Goal: Task Accomplishment & Management: Manage account settings

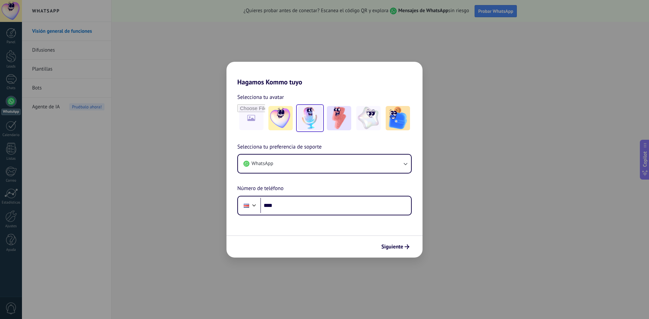
click at [314, 121] on img at bounding box center [310, 118] width 24 height 24
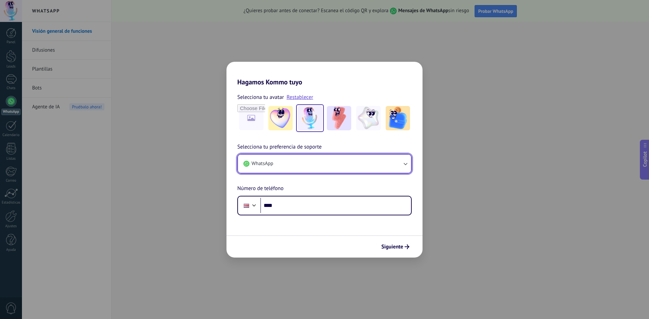
click at [286, 162] on button "WhatsApp" at bounding box center [324, 164] width 173 height 18
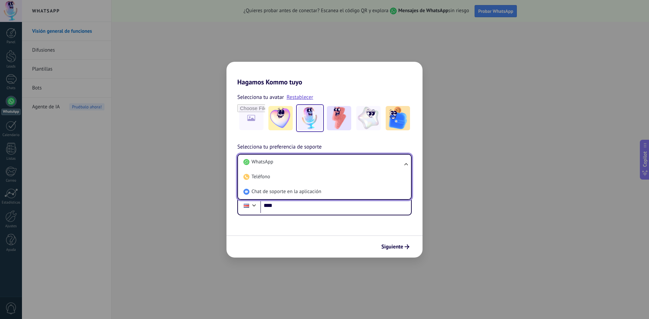
click at [286, 162] on li "WhatsApp" at bounding box center [323, 162] width 165 height 15
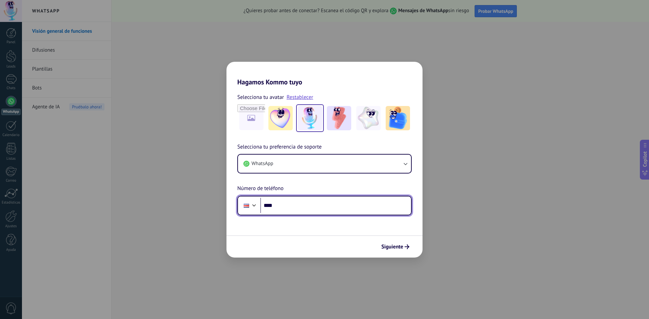
click at [293, 208] on input "****" at bounding box center [335, 206] width 151 height 16
type input "**********"
click at [387, 248] on span "Siguiente" at bounding box center [392, 247] width 22 height 5
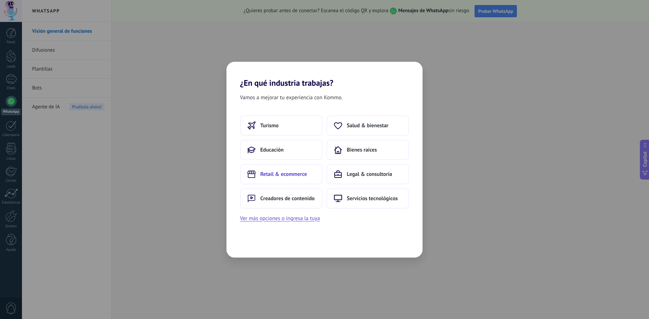
click at [307, 179] on button "Retail & ecommerce" at bounding box center [281, 174] width 82 height 20
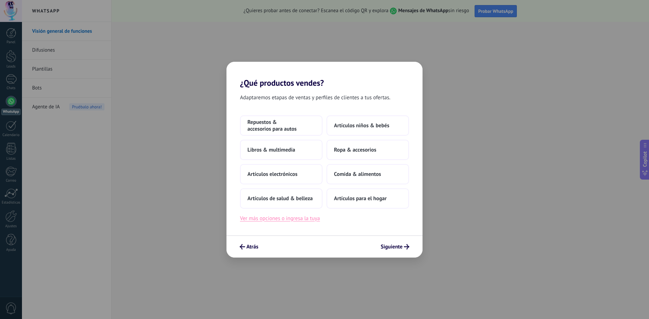
click at [289, 220] on button "Ver más opciones o ingresa la tuya" at bounding box center [280, 218] width 80 height 9
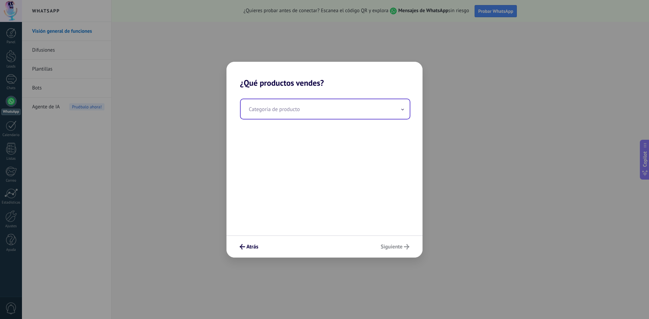
click at [289, 114] on input "text" at bounding box center [325, 109] width 169 height 20
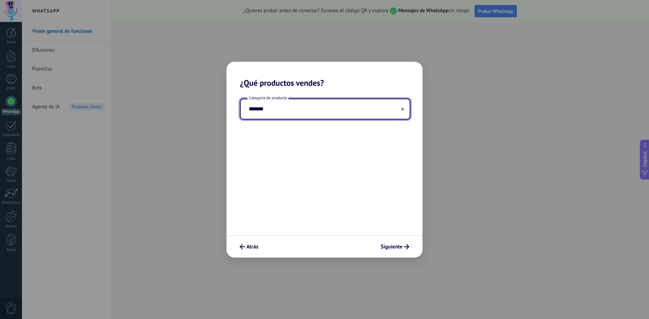
type input "*******"
click at [395, 248] on span "Siguiente" at bounding box center [391, 247] width 22 height 5
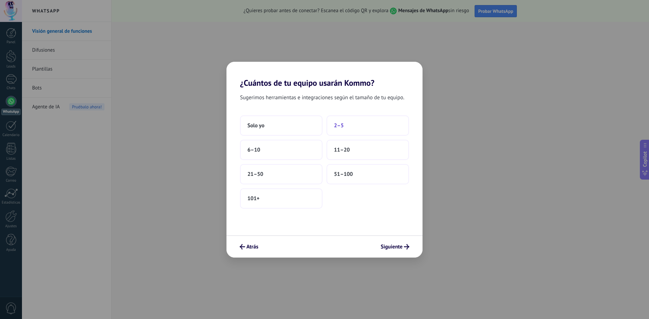
click at [347, 127] on button "2–5" at bounding box center [367, 126] width 82 height 20
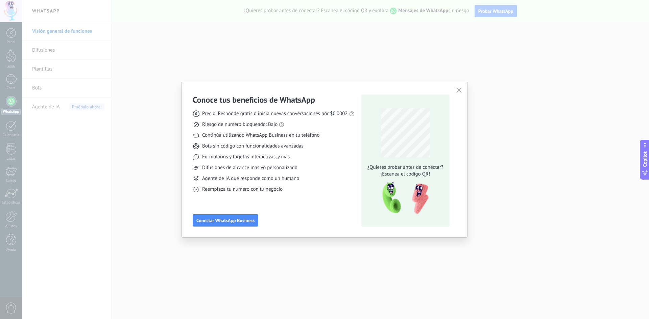
click at [459, 91] on icon "button" at bounding box center [458, 89] width 5 height 5
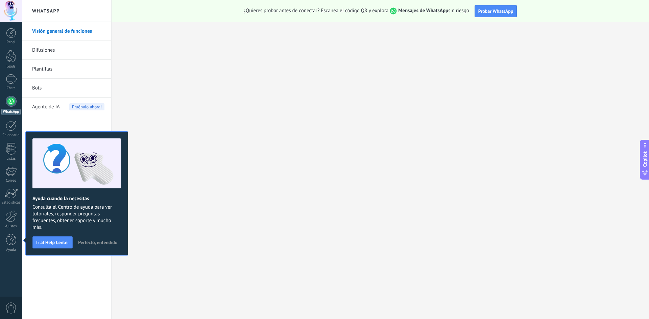
click at [96, 242] on span "Perfecto, entendido" at bounding box center [97, 242] width 39 height 5
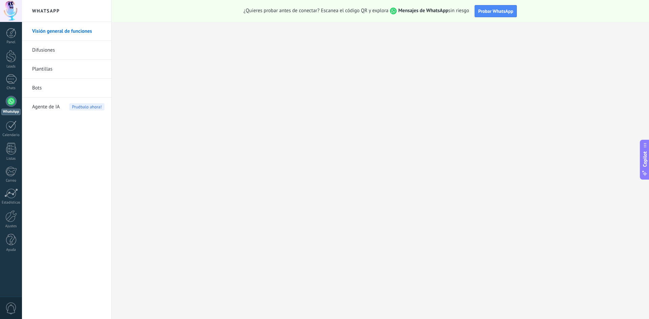
click at [47, 52] on link "Difusiones" at bounding box center [68, 50] width 72 height 19
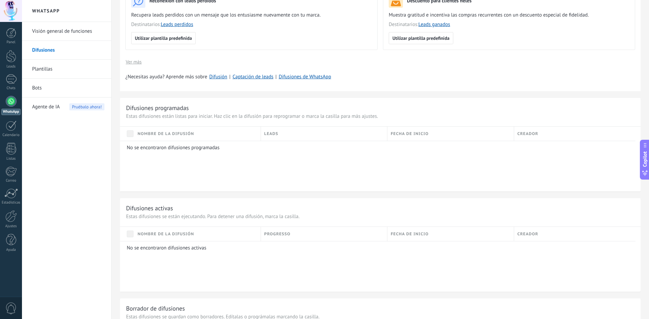
scroll to position [236, 0]
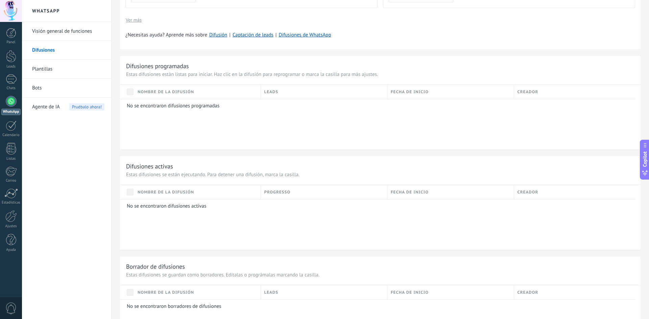
click at [51, 68] on link "Plantillas" at bounding box center [68, 69] width 72 height 19
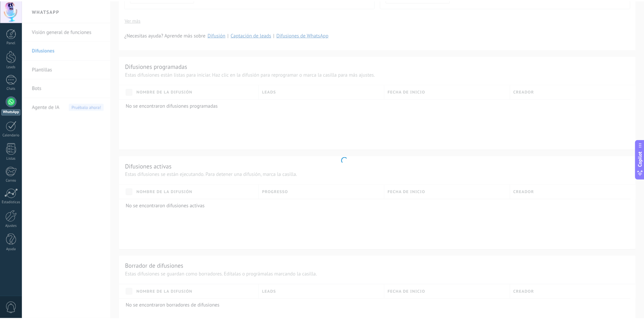
scroll to position [105, 0]
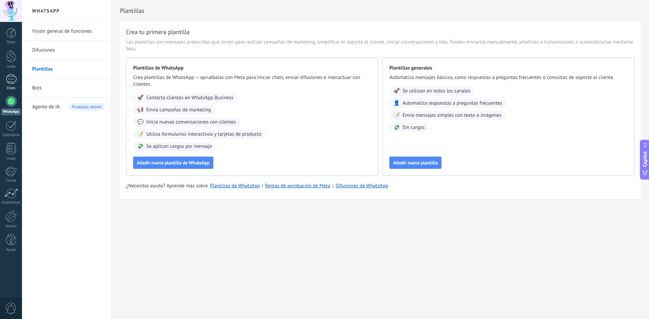
click at [14, 75] on div at bounding box center [11, 79] width 11 height 10
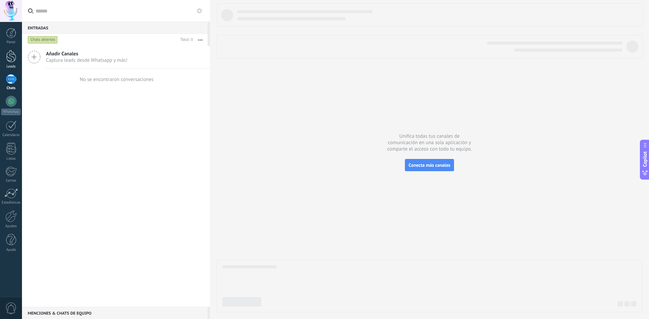
click at [12, 57] on div at bounding box center [11, 56] width 10 height 12
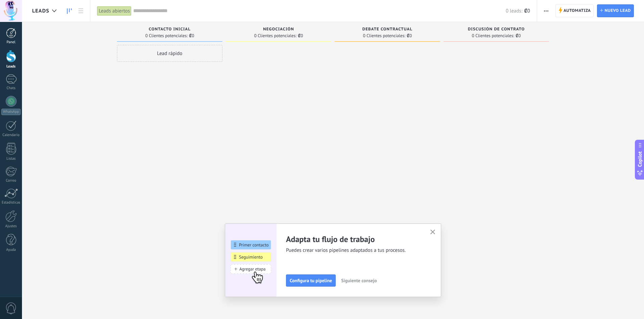
click at [7, 39] on link "Panel" at bounding box center [11, 36] width 22 height 17
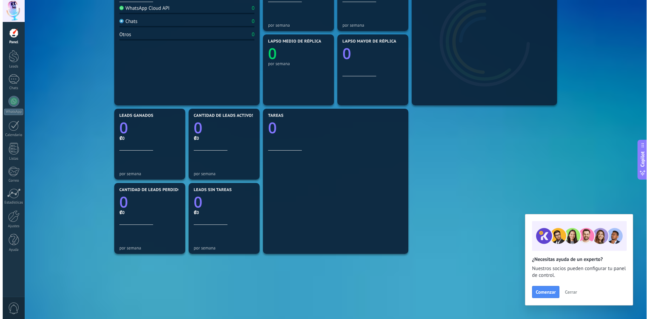
scroll to position [159, 0]
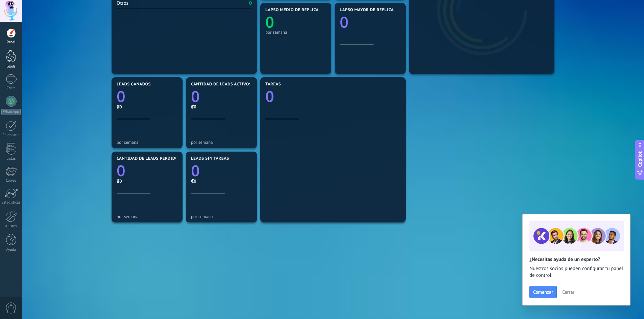
click at [6, 58] on div at bounding box center [11, 56] width 10 height 12
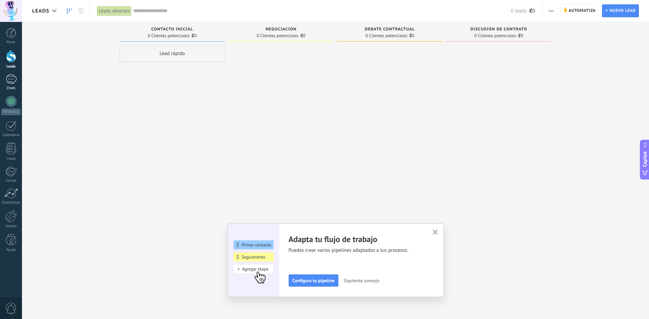
click at [14, 77] on div at bounding box center [11, 79] width 11 height 10
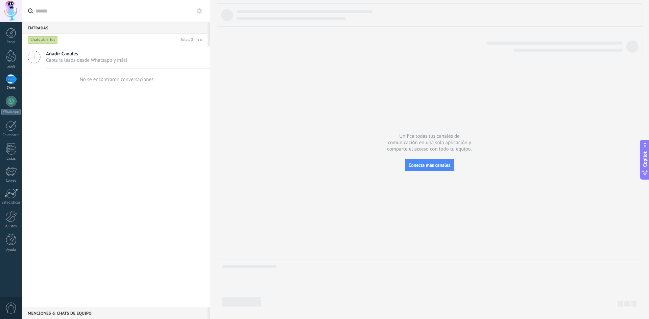
click at [84, 57] on span "Añadir Canales" at bounding box center [86, 54] width 81 height 6
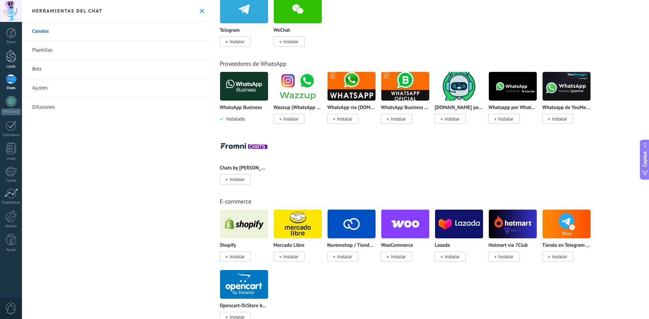
scroll to position [236, 0]
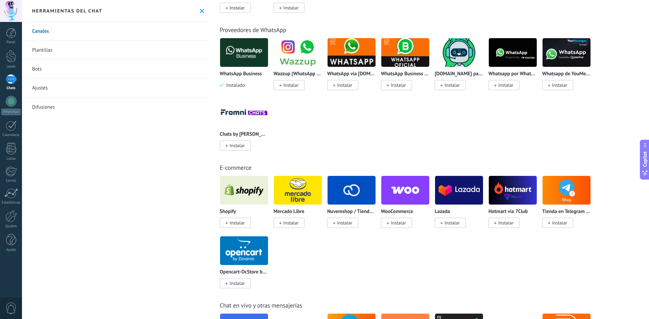
click at [47, 51] on link "Plantillas" at bounding box center [116, 50] width 188 height 19
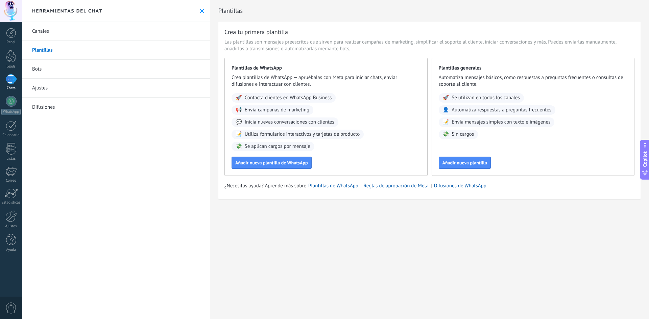
click at [38, 71] on link "Bots" at bounding box center [116, 69] width 188 height 19
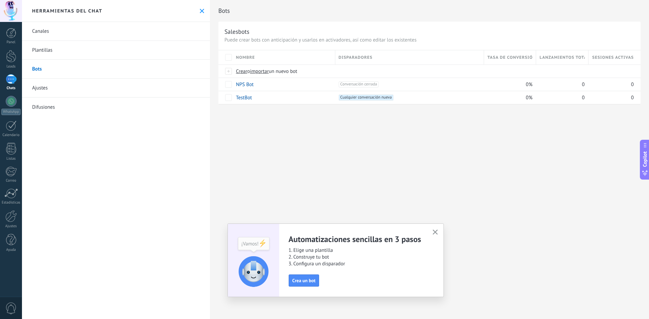
click at [41, 89] on link "Ajustes" at bounding box center [116, 88] width 188 height 19
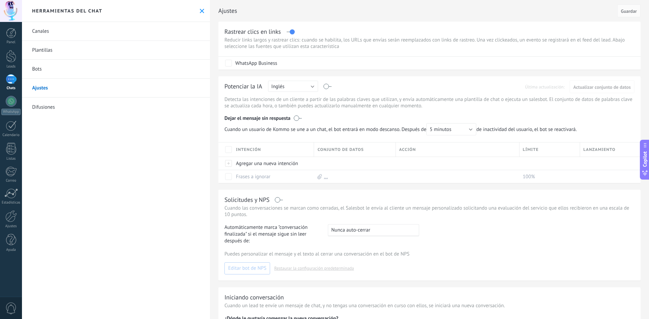
click at [41, 103] on link "Difusiones" at bounding box center [116, 107] width 188 height 19
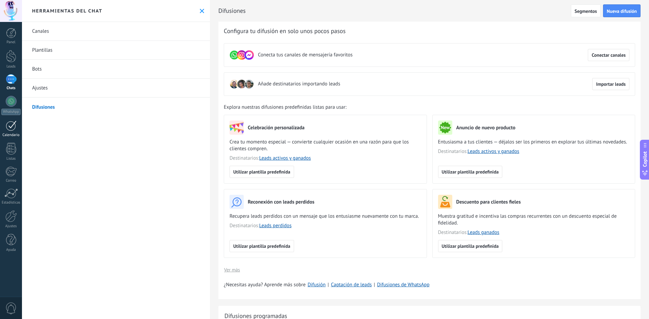
click at [11, 125] on div at bounding box center [11, 126] width 11 height 10
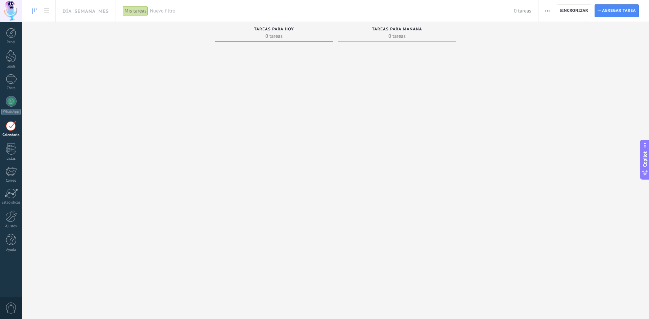
click at [13, 129] on div at bounding box center [11, 126] width 11 height 10
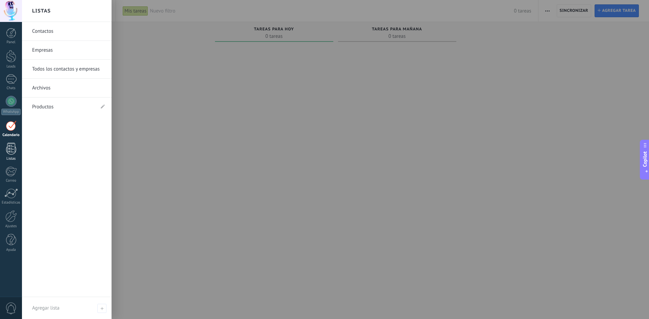
click at [12, 148] on div at bounding box center [11, 149] width 10 height 12
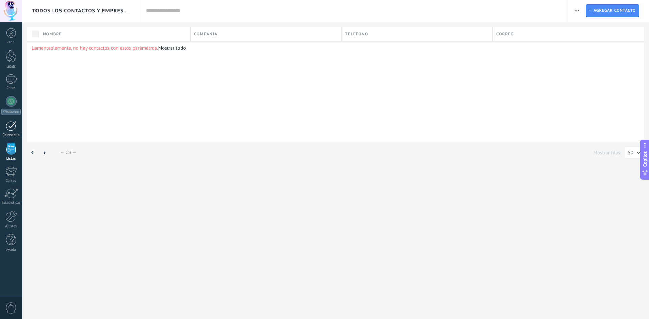
click at [10, 123] on div at bounding box center [11, 126] width 11 height 10
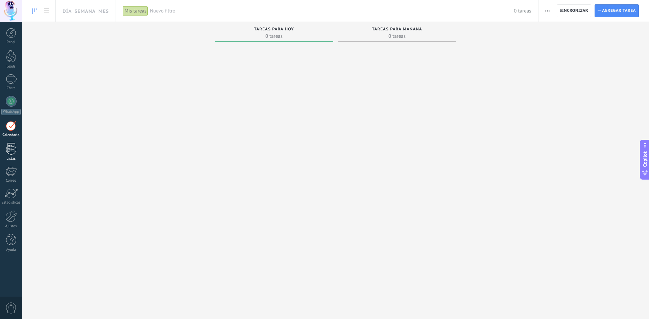
click at [12, 145] on div at bounding box center [11, 149] width 10 height 12
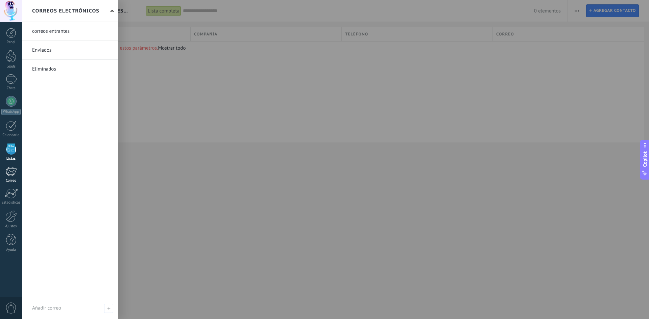
click at [7, 175] on div at bounding box center [10, 172] width 11 height 10
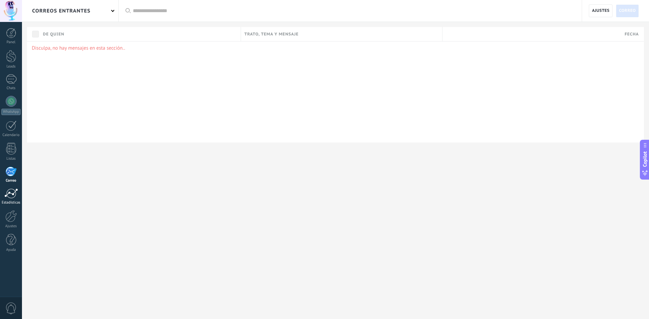
click at [5, 197] on div at bounding box center [11, 194] width 14 height 10
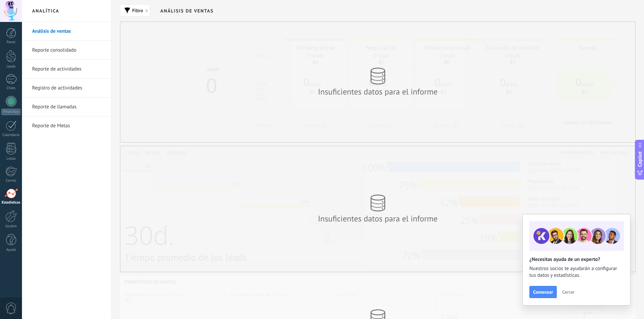
click at [48, 125] on link "Reporte de Metas" at bounding box center [68, 126] width 72 height 19
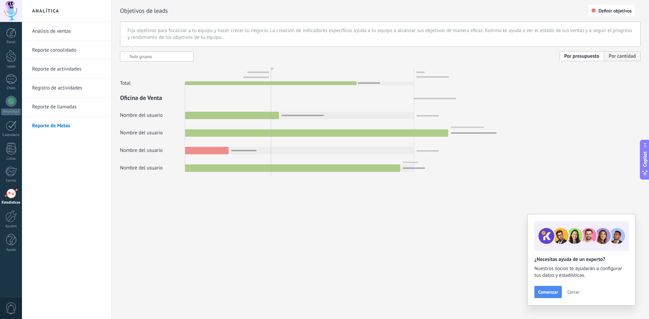
drag, startPoint x: 570, startPoint y: 57, endPoint x: 576, endPoint y: 57, distance: 6.8
click at [570, 57] on div at bounding box center [380, 111] width 520 height 121
click at [631, 60] on div at bounding box center [380, 111] width 520 height 121
click at [627, 56] on div at bounding box center [380, 111] width 520 height 121
click at [6, 220] on div at bounding box center [10, 216] width 11 height 12
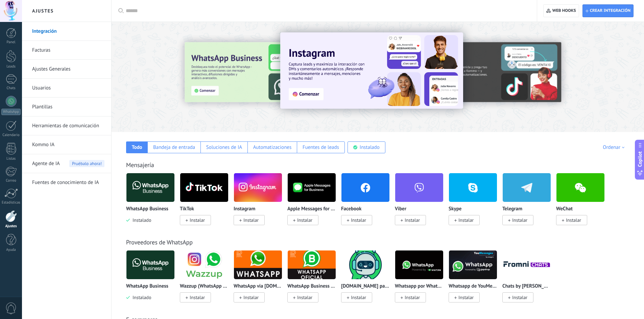
click at [22, 240] on div "Integración Facturas Ajustes Generales Usuarios Plantillas Herramientas de comu…" at bounding box center [66, 170] width 89 height 297
click at [4, 240] on link "Ayuda" at bounding box center [11, 243] width 22 height 18
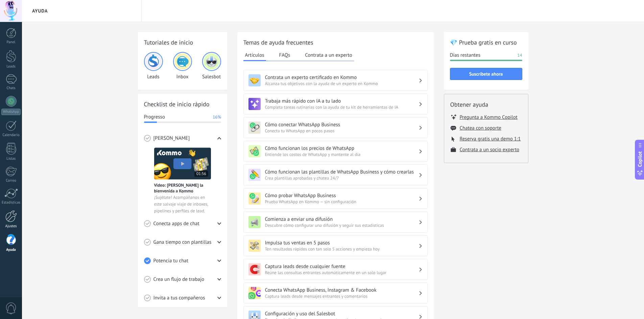
click at [7, 217] on div at bounding box center [10, 216] width 11 height 12
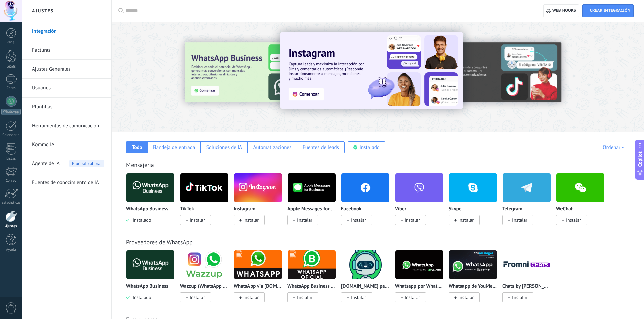
click at [42, 87] on link "Usuarios" at bounding box center [68, 88] width 72 height 19
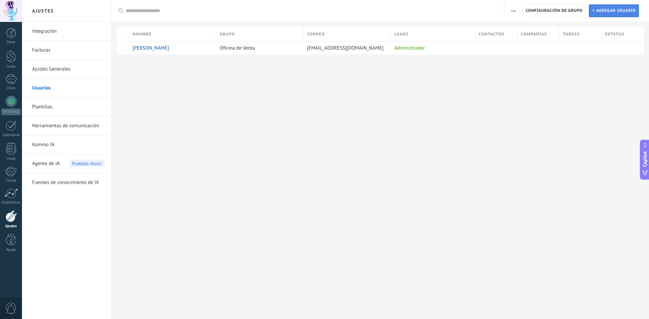
click at [600, 8] on span "Agregar usuario" at bounding box center [616, 11] width 40 height 12
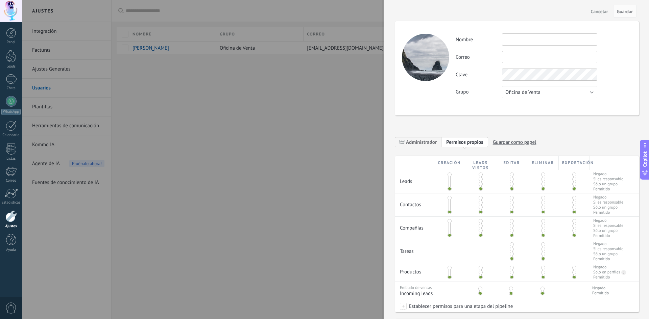
click at [475, 141] on span "Permisos propios" at bounding box center [464, 142] width 37 height 6
click at [449, 180] on span at bounding box center [449, 179] width 4 height 4
click at [601, 180] on span "Si es responsable" at bounding box center [608, 179] width 30 height 5
click at [476, 144] on span "Permisos propios" at bounding box center [464, 142] width 37 height 6
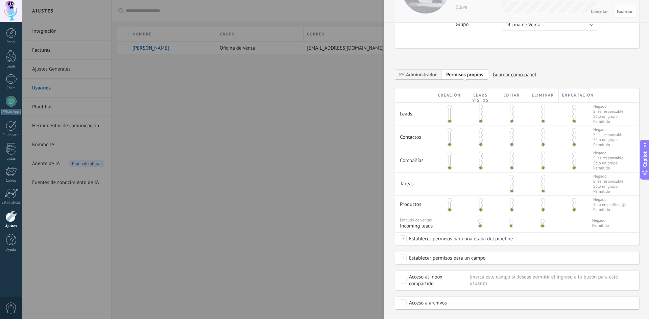
scroll to position [81, 0]
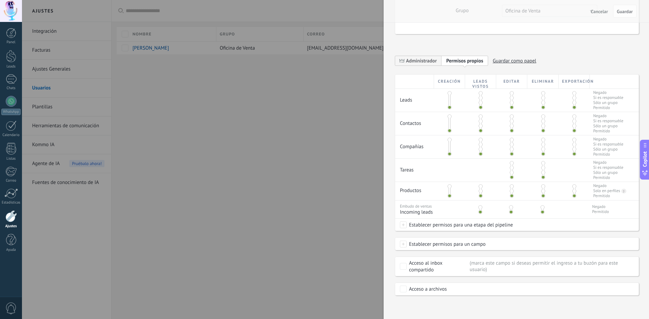
click at [405, 225] on span at bounding box center [403, 225] width 7 height 7
click at [445, 223] on label at bounding box center [450, 224] width 102 height 11
click at [0, 0] on label "Contacto inicial" at bounding box center [0, 0] width 0 height 0
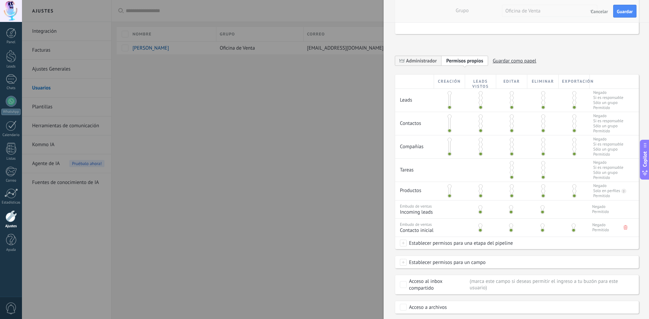
click at [573, 125] on span at bounding box center [574, 126] width 4 height 4
click at [572, 130] on span at bounding box center [574, 131] width 4 height 4
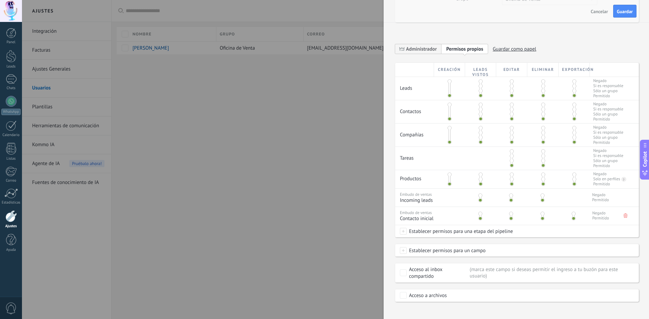
scroll to position [100, 0]
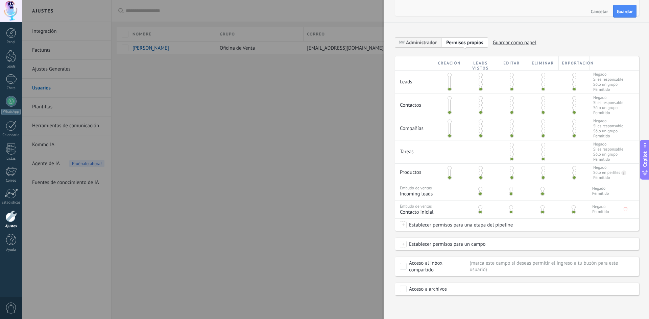
click at [401, 227] on span at bounding box center [403, 225] width 7 height 7
click at [0, 0] on label "Negociación" at bounding box center [0, 0] width 0 height 0
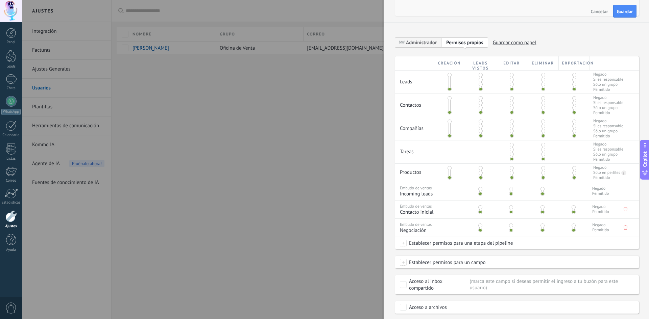
click at [400, 243] on span at bounding box center [403, 243] width 7 height 7
click at [0, 0] on label "Debate contractual" at bounding box center [0, 0] width 0 height 0
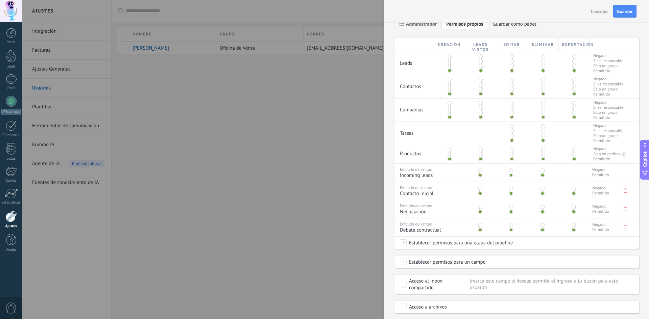
scroll to position [136, 0]
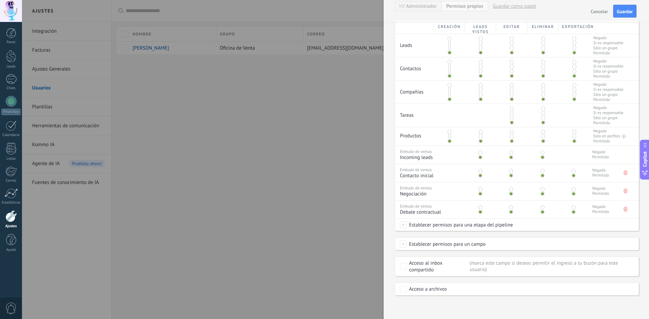
click at [404, 246] on span at bounding box center [403, 244] width 7 height 7
click at [510, 237] on div "Creación Leads vistos Editar Eliminar Exportación Leads Negado Si es responsabl…" at bounding box center [517, 158] width 244 height 276
click at [402, 270] on label "Acceso al inbox compartido" at bounding box center [434, 267] width 68 height 14
click at [405, 246] on span at bounding box center [403, 244] width 7 height 7
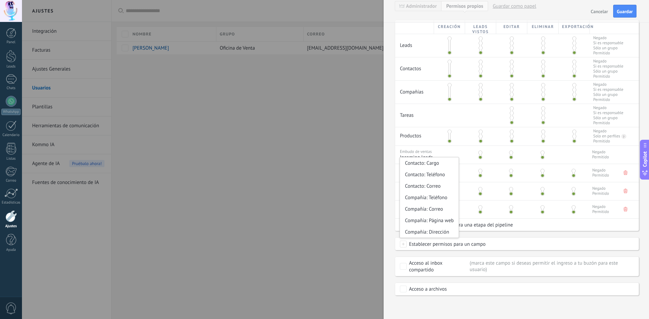
click at [405, 246] on span at bounding box center [403, 244] width 7 height 7
click at [329, 255] on div at bounding box center [324, 159] width 649 height 319
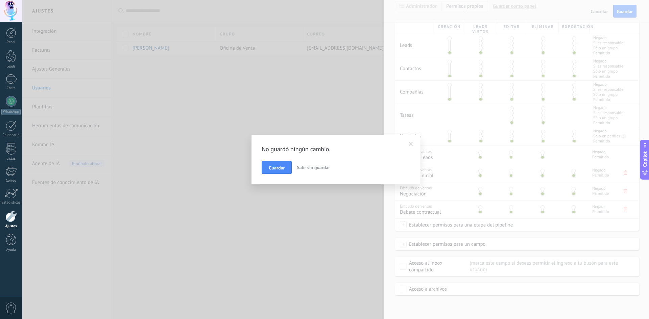
click at [272, 166] on span "Guardar" at bounding box center [277, 168] width 16 height 5
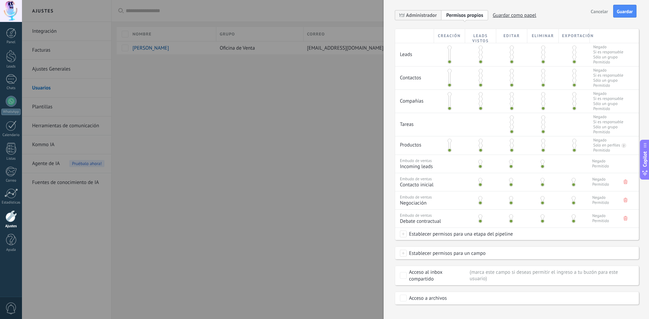
scroll to position [0, 0]
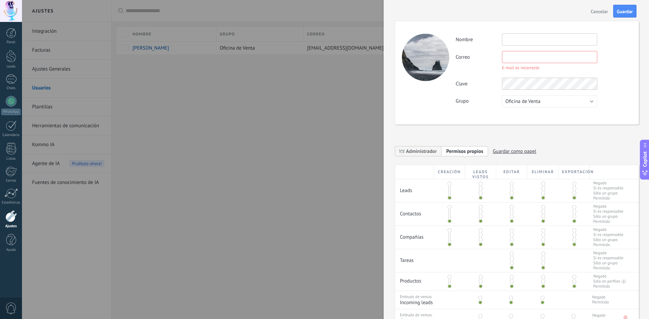
click at [64, 123] on div at bounding box center [324, 159] width 649 height 319
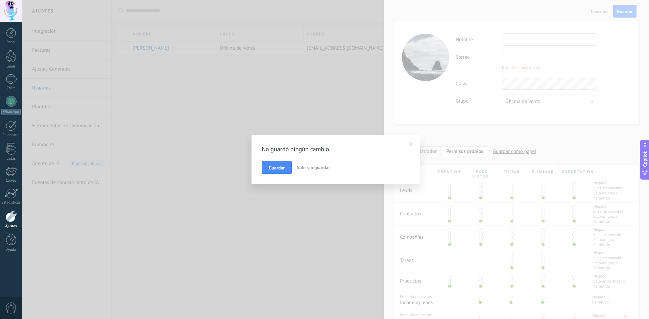
click at [315, 166] on span "Salir sin guardar" at bounding box center [313, 168] width 33 height 6
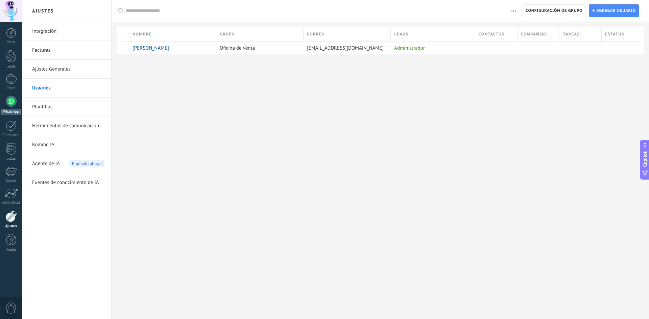
click at [9, 111] on div "WhatsApp" at bounding box center [10, 112] width 19 height 6
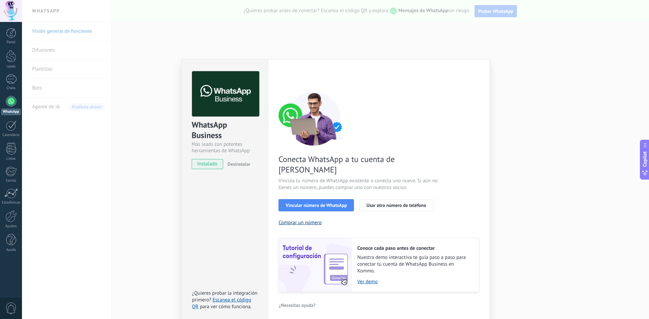
click at [305, 220] on button "Comprar un número" at bounding box center [299, 223] width 43 height 6
click at [365, 279] on link "Ver demo" at bounding box center [414, 282] width 115 height 6
click at [538, 75] on div "WhatsApp Business Más leads con potentes herramientas de WhatsApp instalado Des…" at bounding box center [335, 159] width 627 height 319
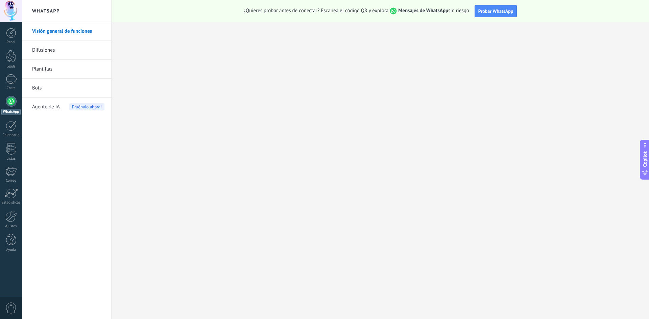
click at [49, 109] on span "Agente de IA" at bounding box center [46, 107] width 28 height 19
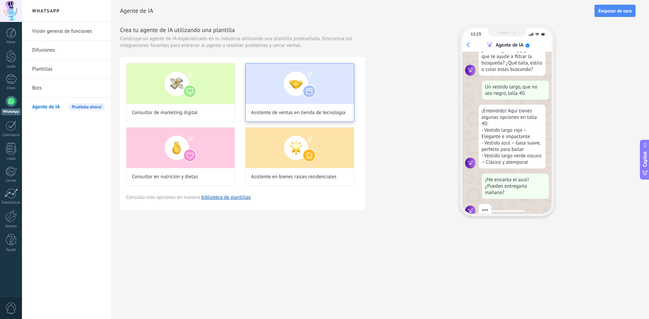
scroll to position [68, 0]
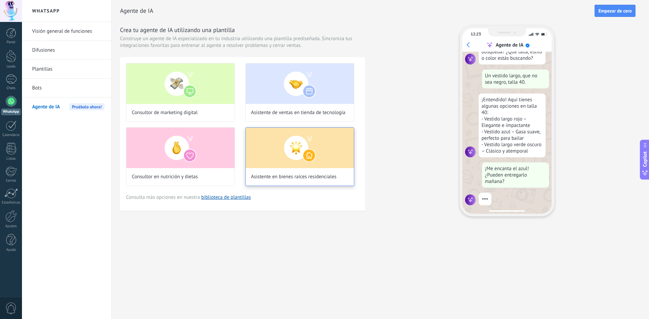
click at [327, 151] on img at bounding box center [300, 148] width 108 height 41
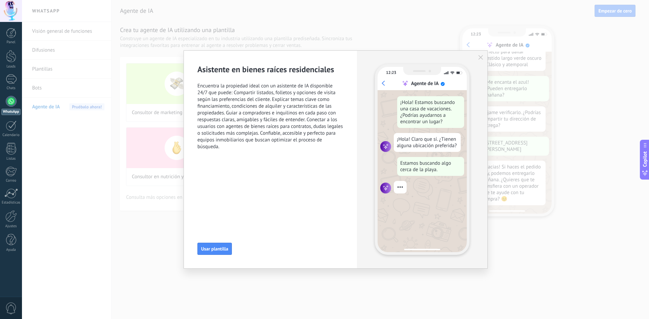
scroll to position [173, 0]
click at [482, 61] on div "12:23 Agente de IA ¡Hola! Estamos buscando una casa de vacaciones. ¿Podrías ayu…" at bounding box center [422, 160] width 130 height 218
click at [480, 59] on icon "button" at bounding box center [480, 57] width 5 height 5
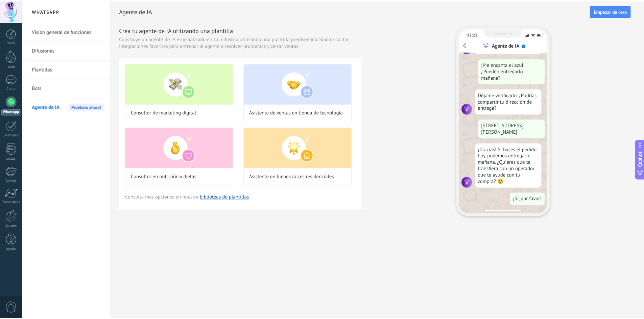
scroll to position [0, 0]
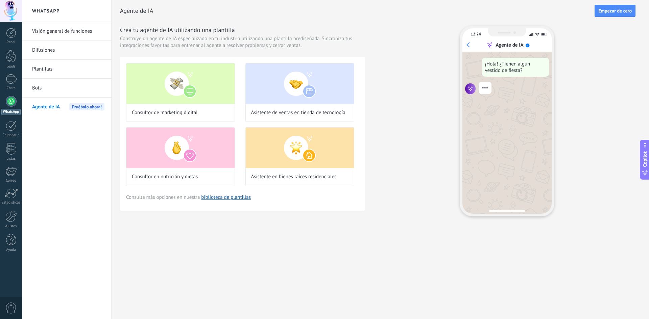
click at [39, 91] on link "Bots" at bounding box center [68, 88] width 72 height 19
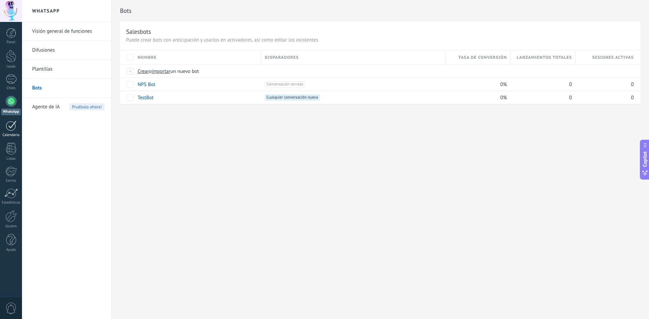
click at [13, 130] on div at bounding box center [11, 126] width 11 height 10
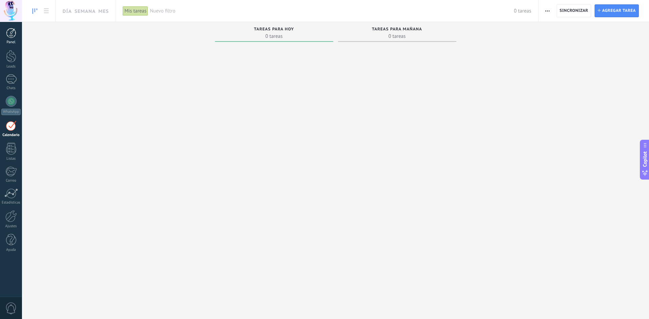
click at [15, 34] on div at bounding box center [11, 33] width 10 height 10
